Goal: Transaction & Acquisition: Purchase product/service

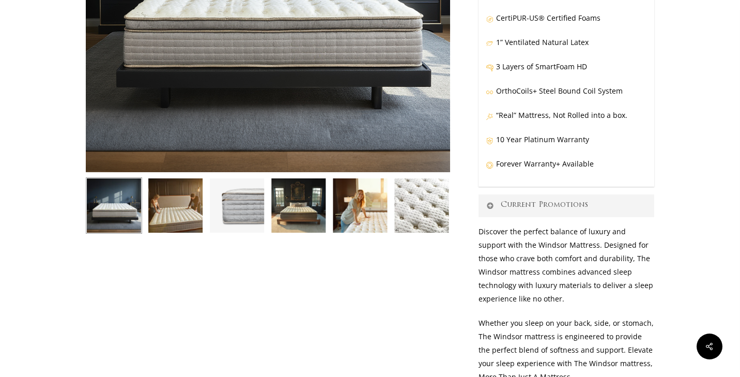
scroll to position [294, 0]
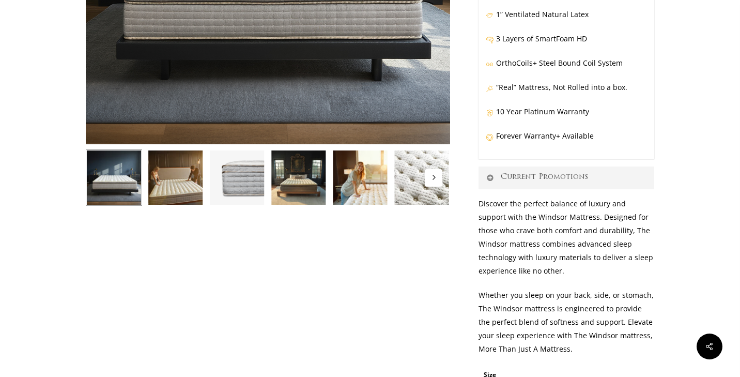
click at [430, 184] on button "Next" at bounding box center [434, 178] width 18 height 18
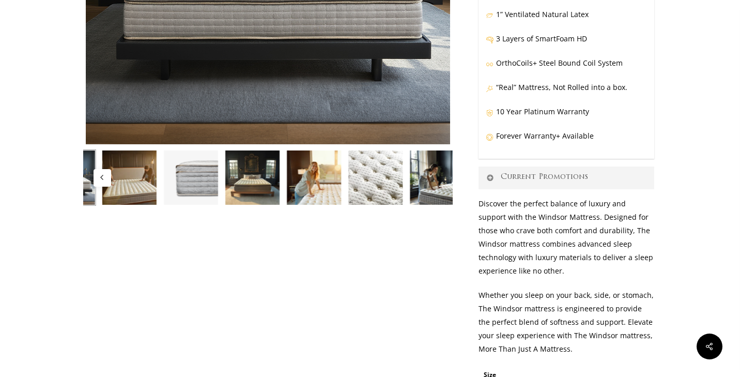
click at [430, 184] on img at bounding box center [437, 177] width 56 height 56
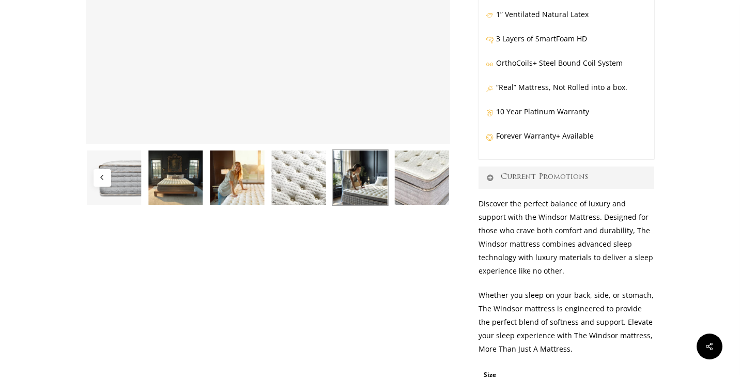
click at [313, 183] on img at bounding box center [299, 177] width 56 height 56
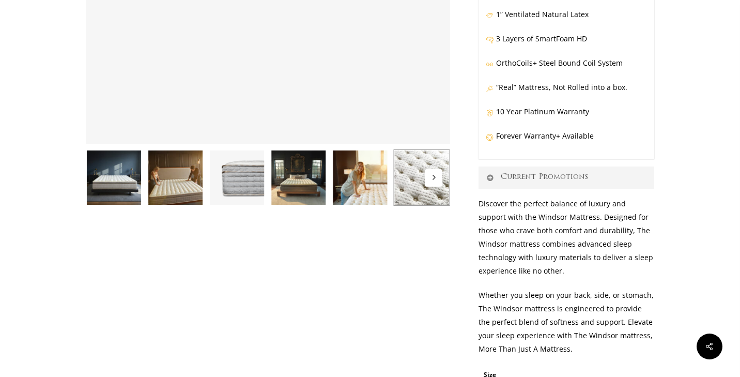
click at [313, 183] on img at bounding box center [298, 177] width 56 height 56
click at [313, 184] on img at bounding box center [298, 177] width 56 height 56
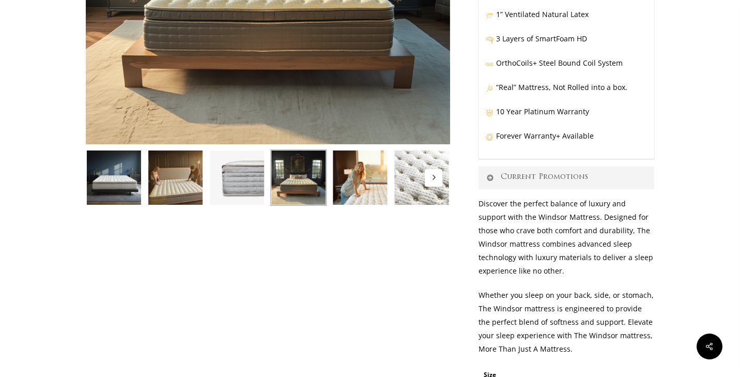
click at [313, 184] on img at bounding box center [298, 177] width 56 height 56
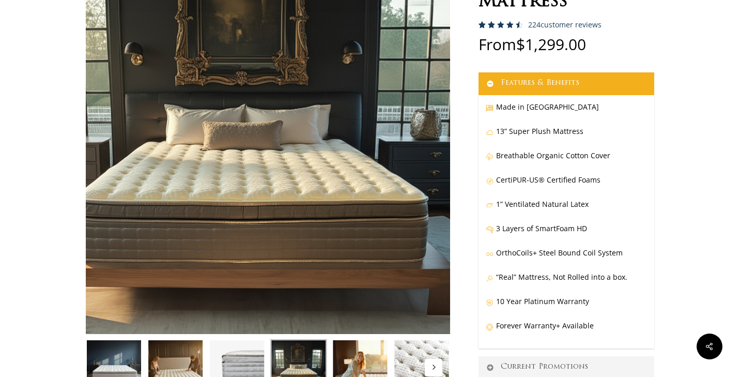
scroll to position [105, 0]
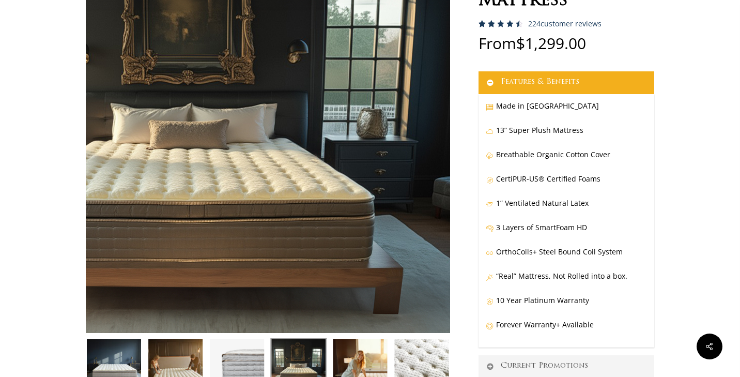
click at [441, 189] on img at bounding box center [195, 134] width 516 height 516
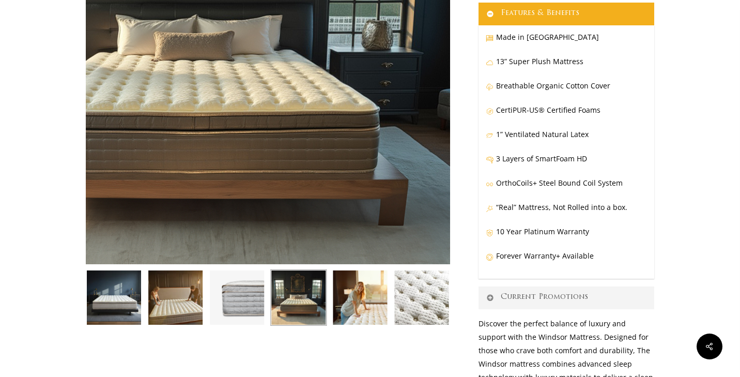
scroll to position [191, 0]
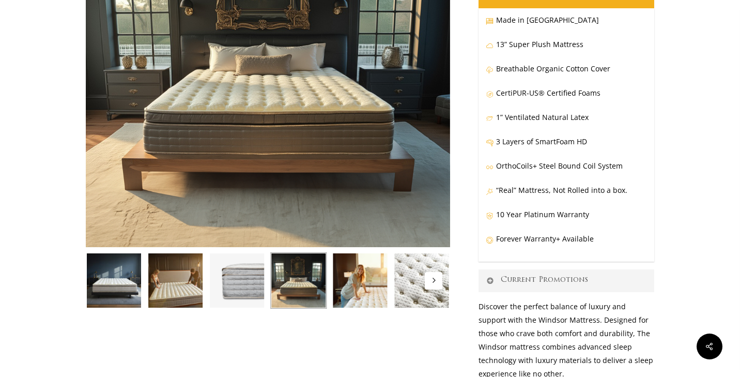
click at [438, 287] on button "Next" at bounding box center [434, 281] width 18 height 18
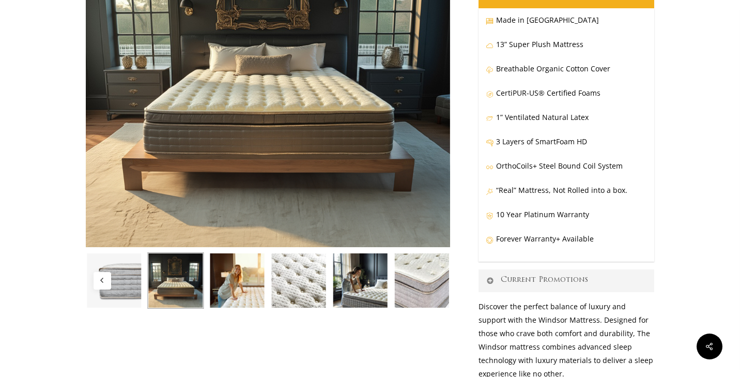
click at [300, 281] on img at bounding box center [299, 280] width 56 height 56
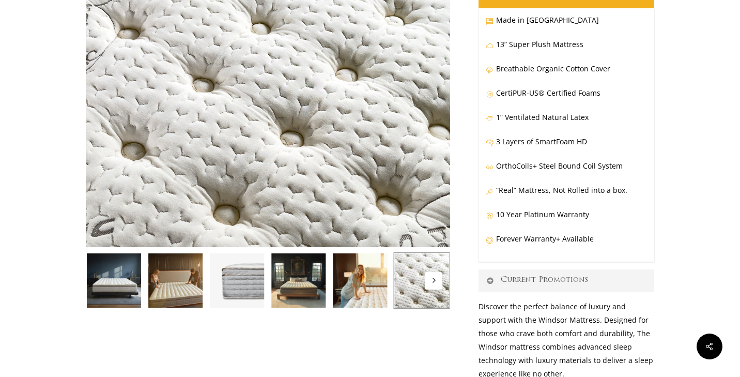
click at [434, 279] on icon "Next" at bounding box center [433, 279] width 5 height 5
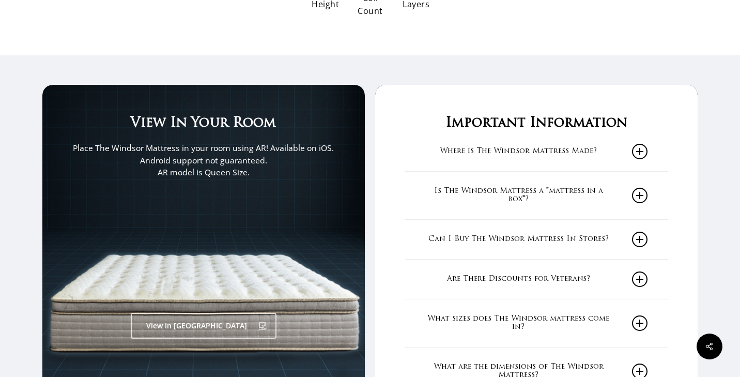
scroll to position [1602, 0]
